Goal: Navigation & Orientation: Find specific page/section

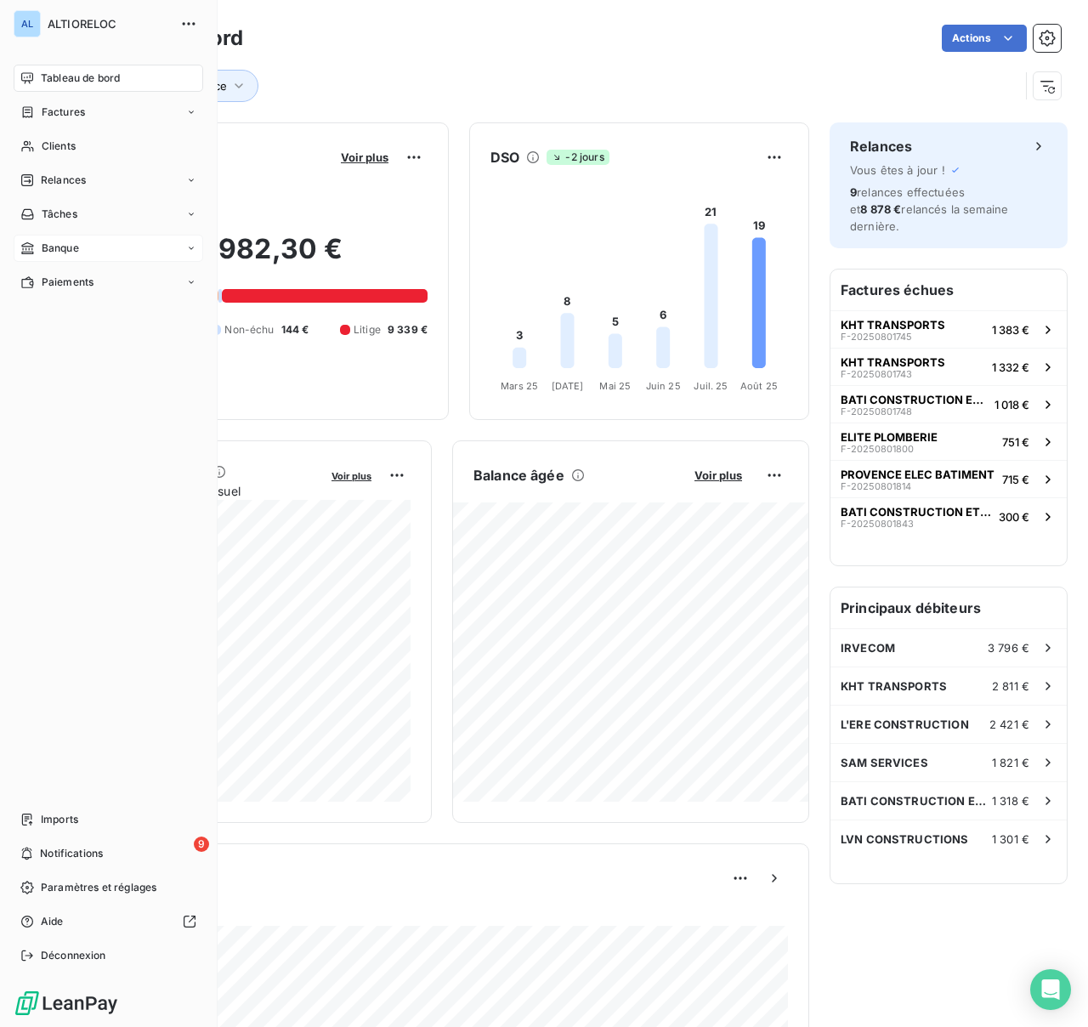
click at [54, 252] on span "Banque" at bounding box center [60, 248] width 37 height 15
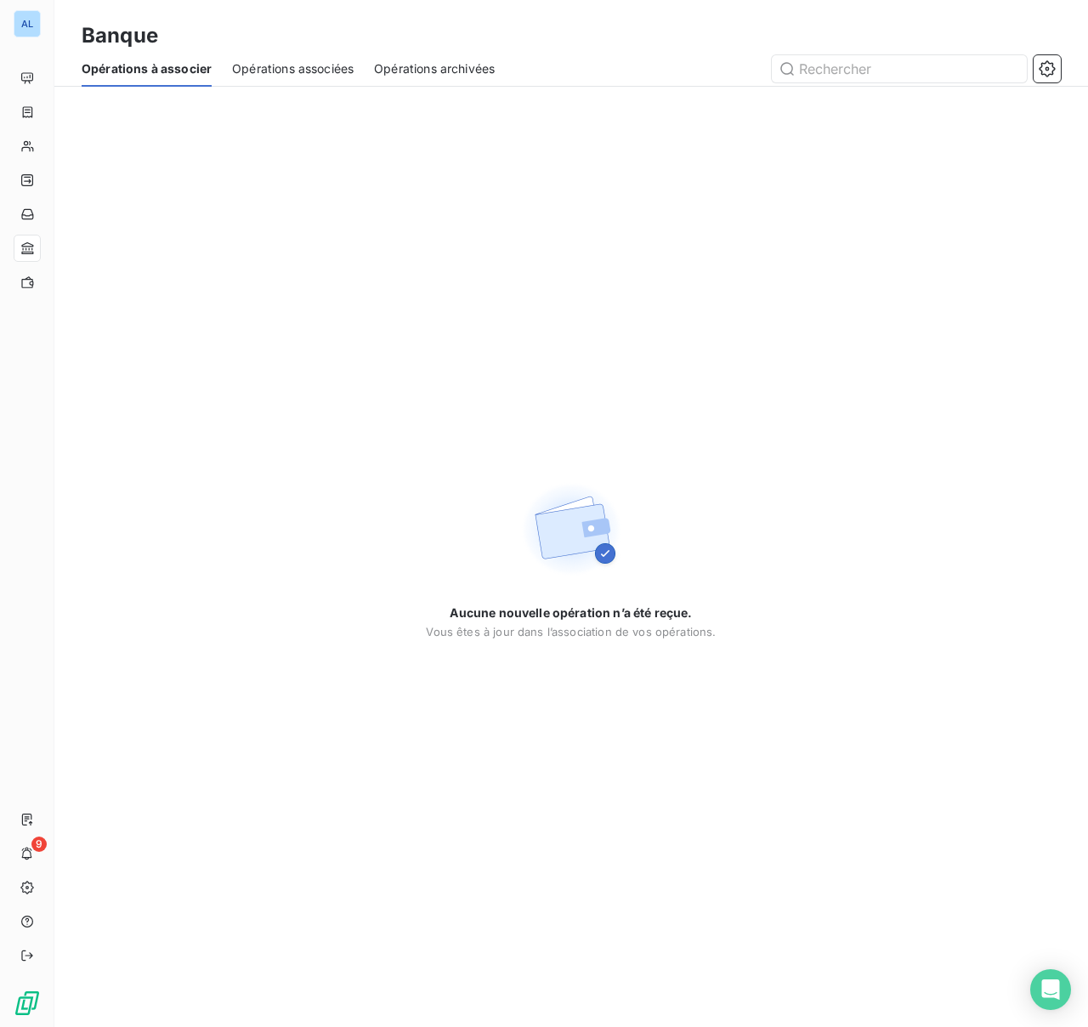
click at [310, 70] on span "Opérations associées" at bounding box center [293, 68] width 122 height 17
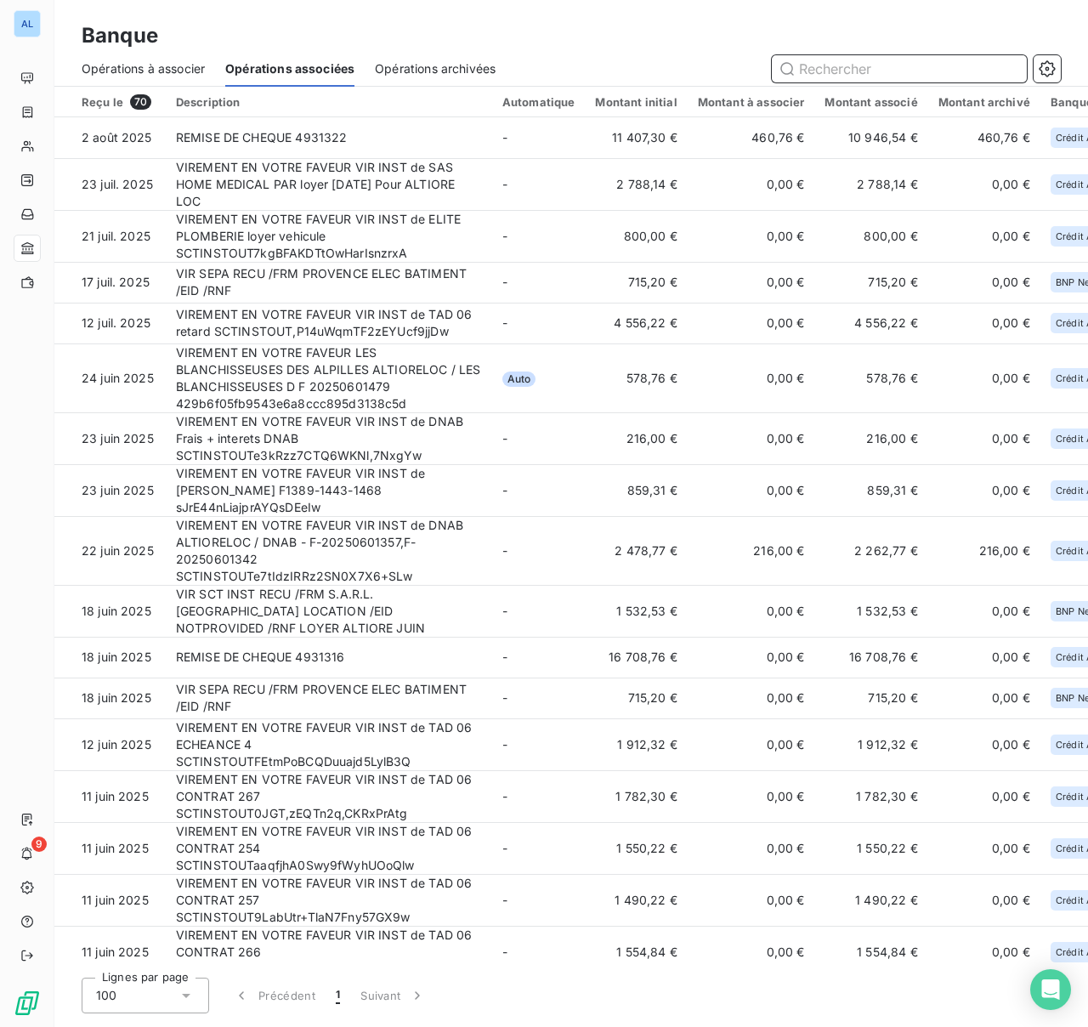
click at [449, 68] on span "Opérations archivées" at bounding box center [435, 68] width 121 height 17
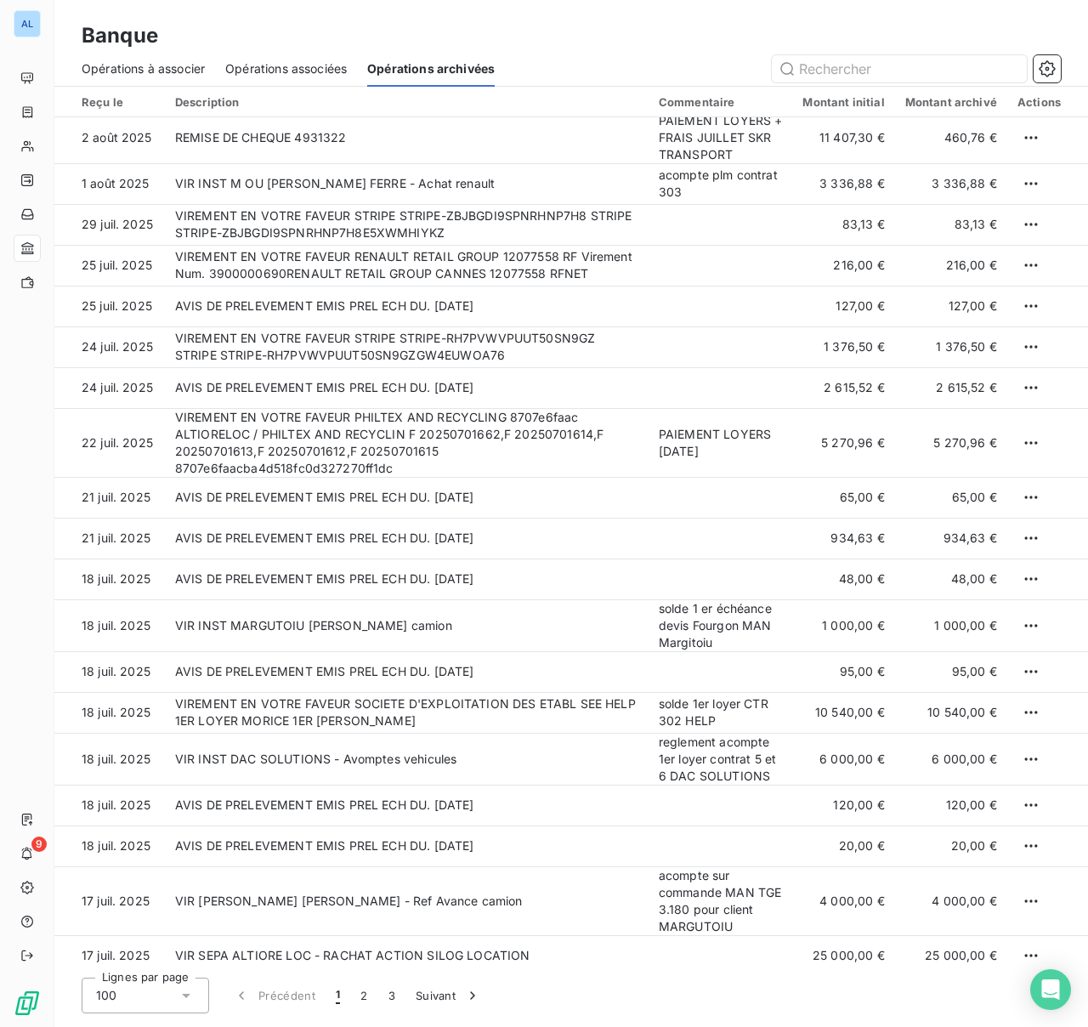
scroll to position [764, 0]
